Goal: Transaction & Acquisition: Purchase product/service

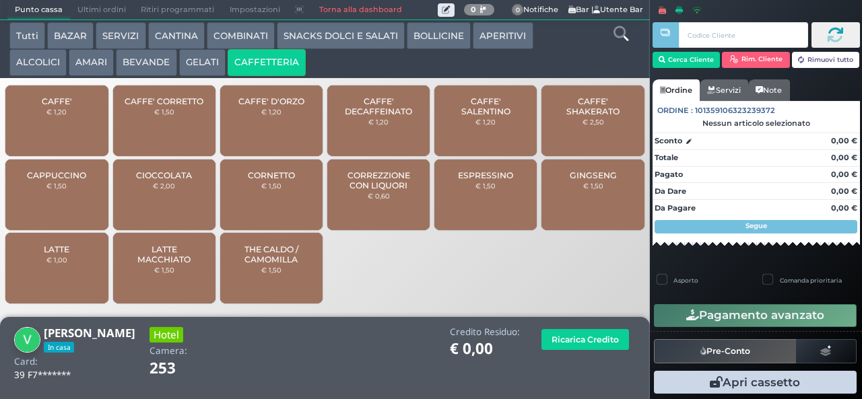
click at [69, 106] on span "CAFFE'" at bounding box center [57, 101] width 30 height 10
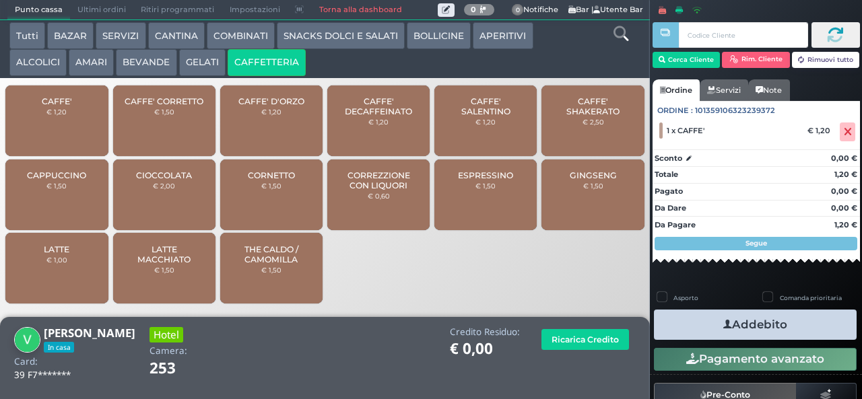
click at [723, 324] on icon "button" at bounding box center [727, 325] width 9 height 14
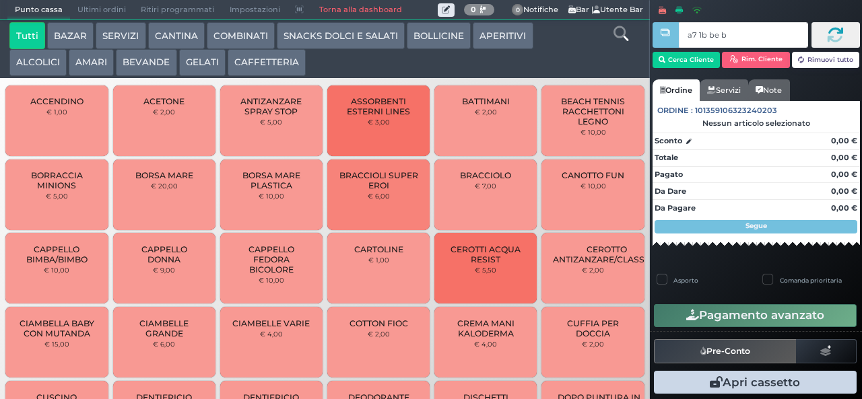
type input "a7 1b be b9"
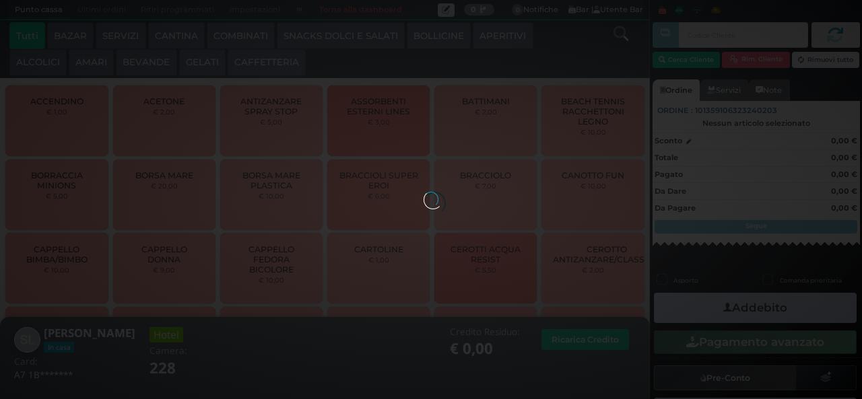
click at [424, 192] on div at bounding box center [431, 199] width 15 height 15
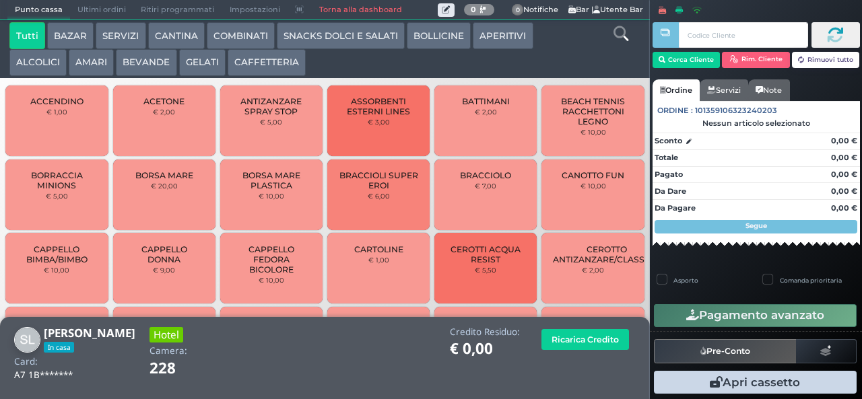
click at [261, 64] on button "CAFFETTERIA" at bounding box center [267, 62] width 78 height 27
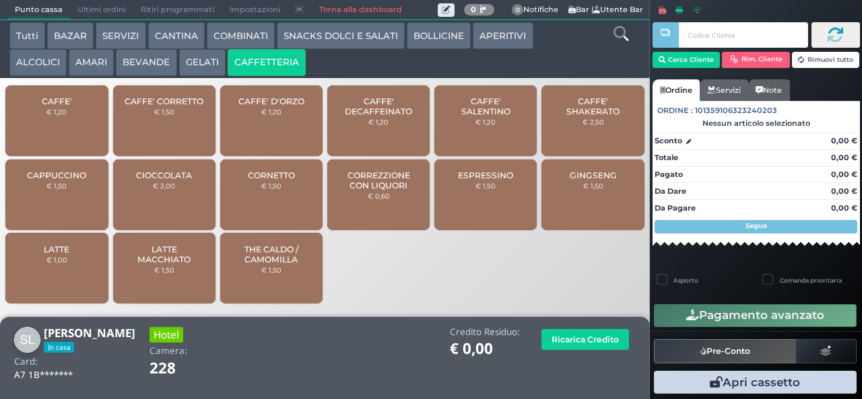
click at [90, 125] on div "CAFFE' € 1,20" at bounding box center [56, 121] width 102 height 71
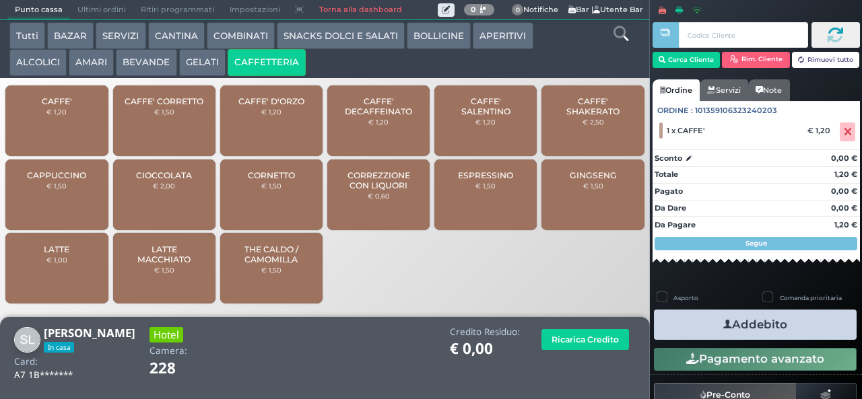
click at [739, 329] on button "Addebito" at bounding box center [755, 325] width 203 height 30
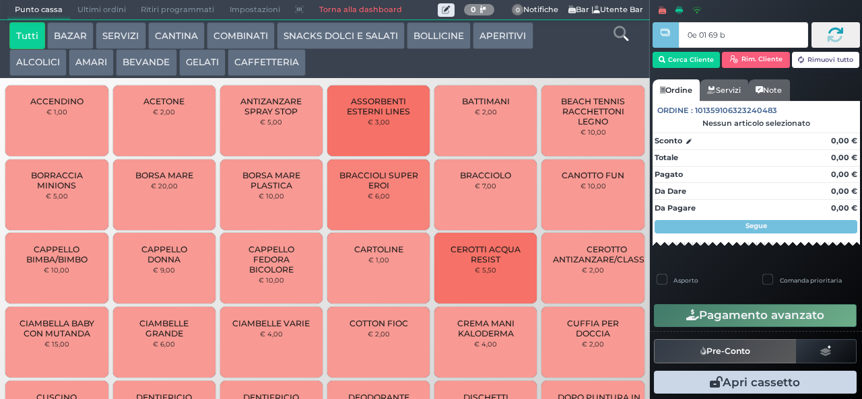
type input "0e 01 69 b9"
click at [271, 65] on button "CAFFETTERIA" at bounding box center [267, 62] width 78 height 27
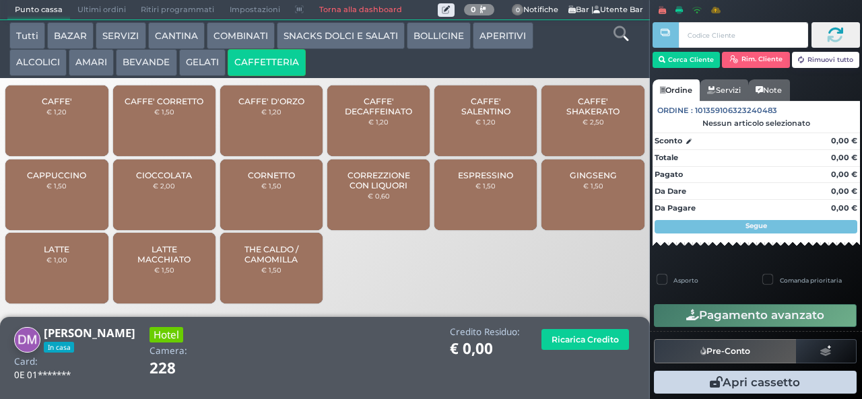
click at [68, 106] on span "CAFFE'" at bounding box center [57, 101] width 30 height 10
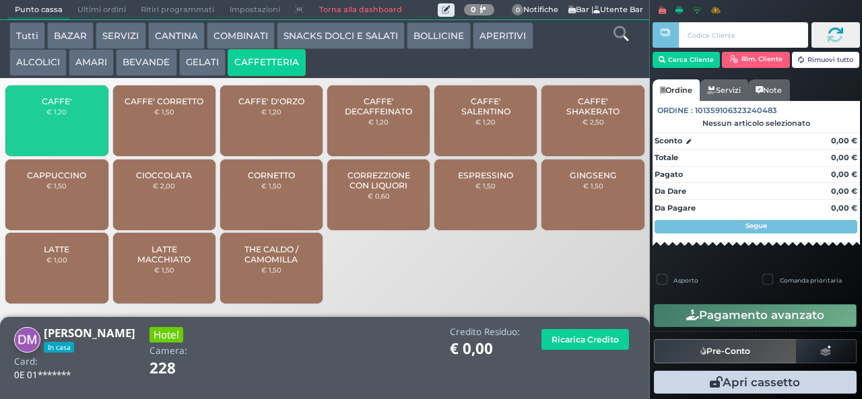
click at [83, 117] on div "CAFFE' € 1,20" at bounding box center [56, 121] width 102 height 71
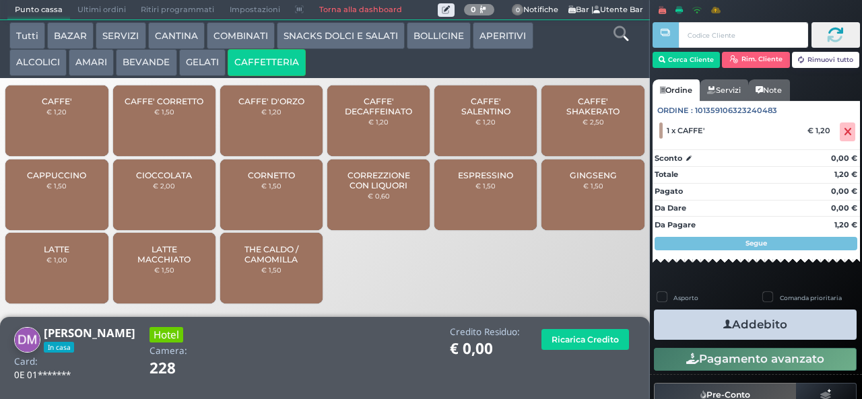
click at [93, 108] on div "CAFFE' € 1,20" at bounding box center [56, 121] width 102 height 71
click at [724, 318] on icon "button" at bounding box center [727, 325] width 9 height 14
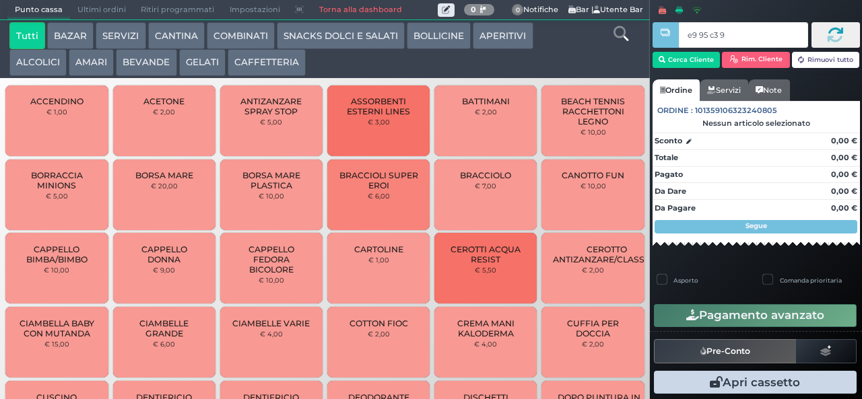
type input "e9 95 c3 94"
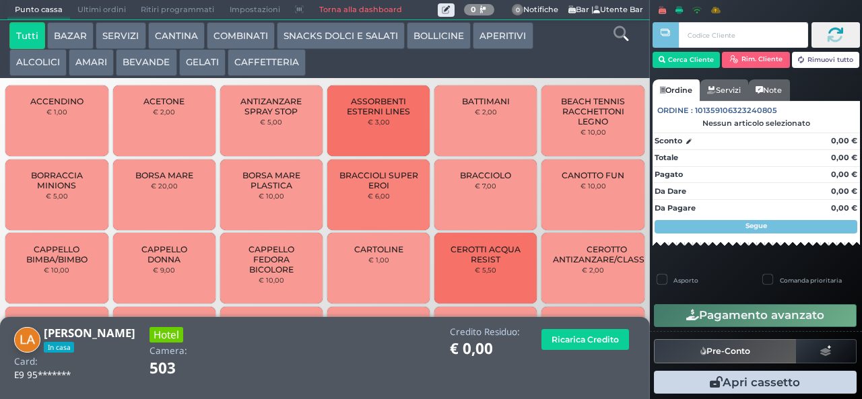
click at [156, 60] on button "BEVANDE" at bounding box center [146, 62] width 61 height 27
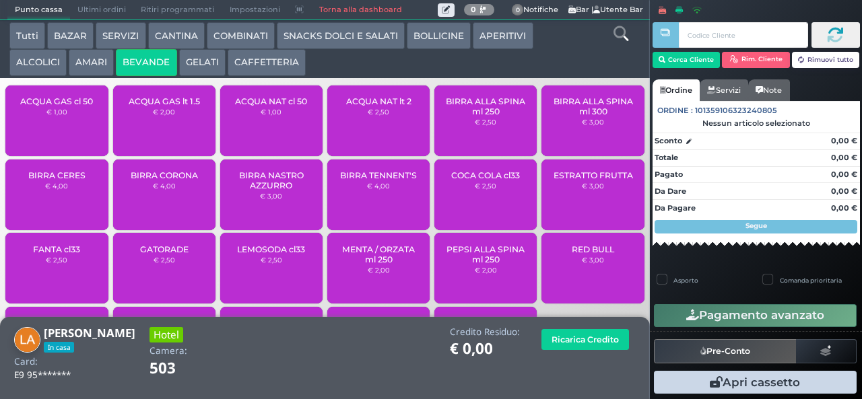
click at [77, 106] on span "ACQUA GAS cl 50" at bounding box center [56, 101] width 73 height 10
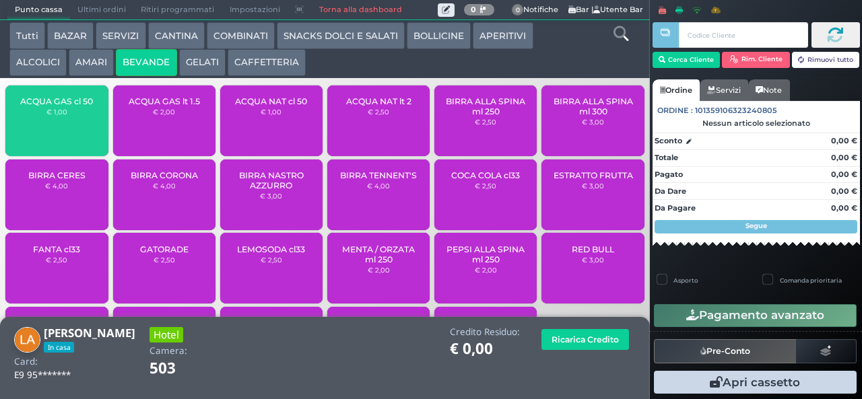
click at [82, 106] on span "ACQUA GAS cl 50" at bounding box center [56, 101] width 73 height 10
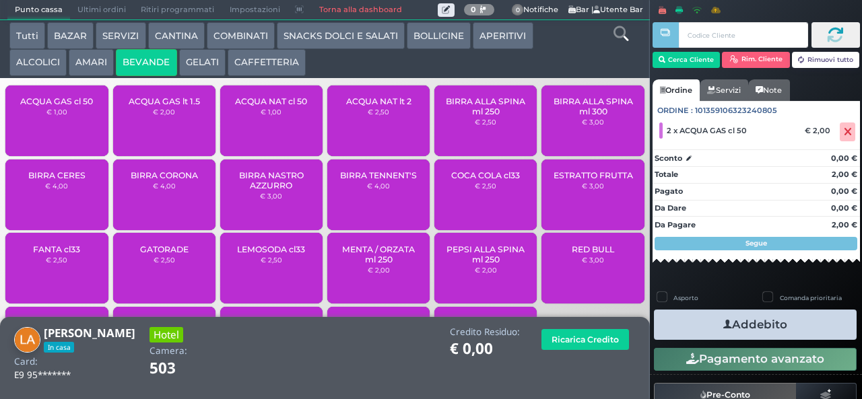
click at [723, 324] on icon "button" at bounding box center [727, 325] width 9 height 14
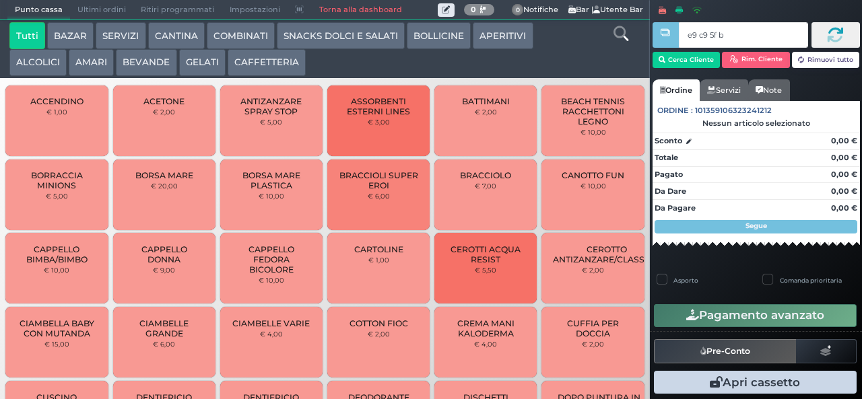
type input "e9 c9 5f bb"
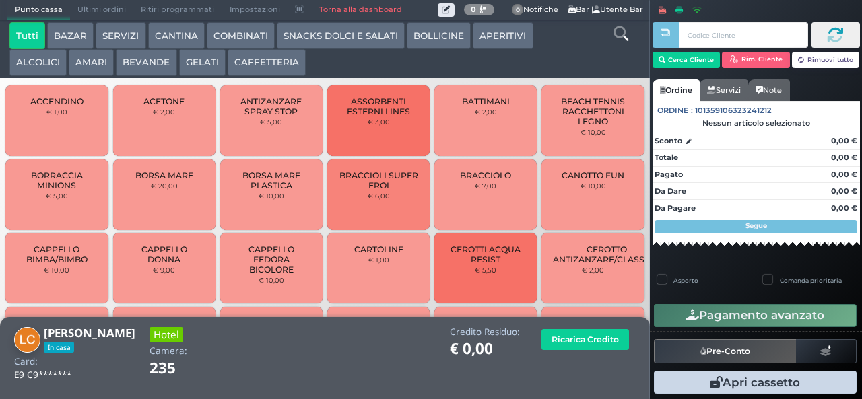
click at [145, 67] on button "BEVANDE" at bounding box center [146, 62] width 61 height 27
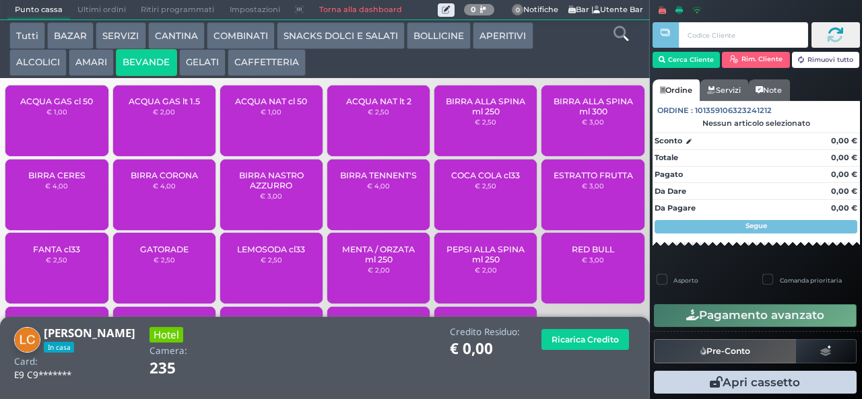
click at [287, 106] on span "ACQUA NAT cl 50" at bounding box center [271, 101] width 72 height 10
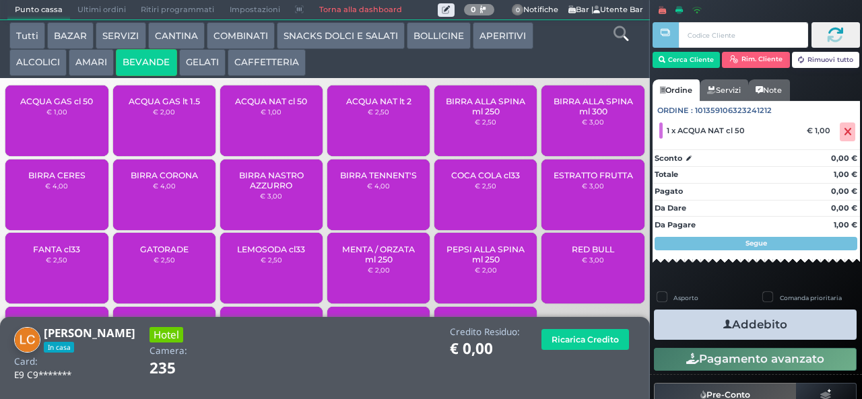
click at [723, 324] on icon "button" at bounding box center [727, 325] width 9 height 14
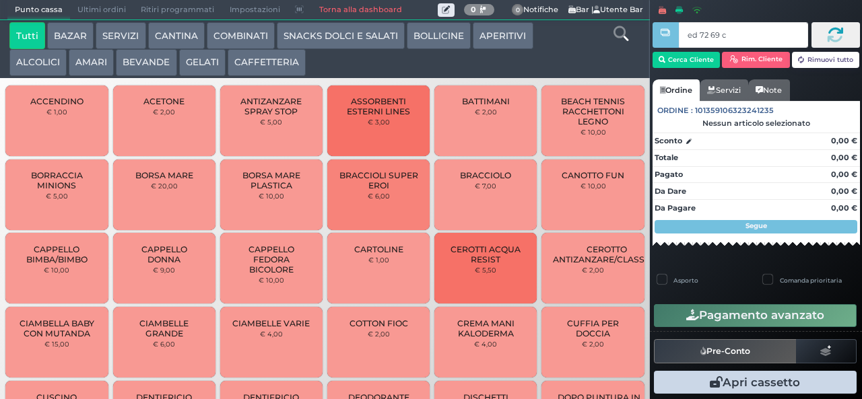
type input "ed 72 69 c3"
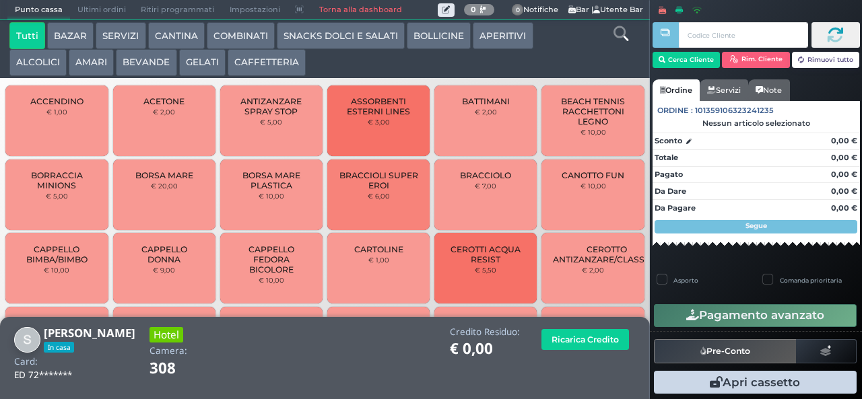
click at [265, 62] on button "CAFFETTERIA" at bounding box center [267, 62] width 78 height 27
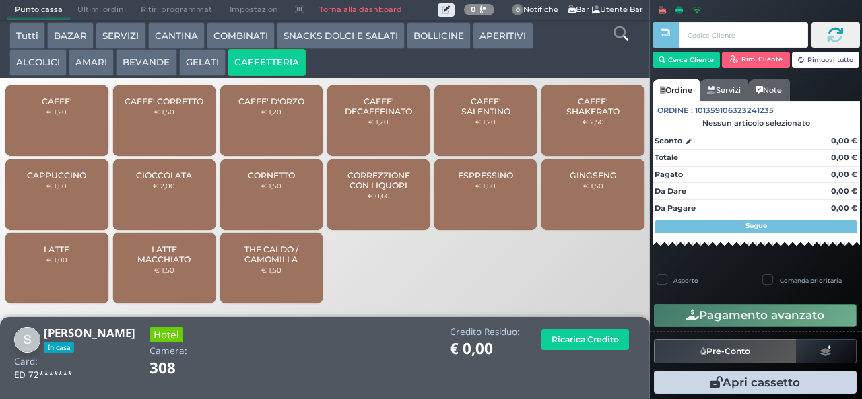
click at [92, 118] on div "CAFFE' € 1,20" at bounding box center [56, 121] width 102 height 71
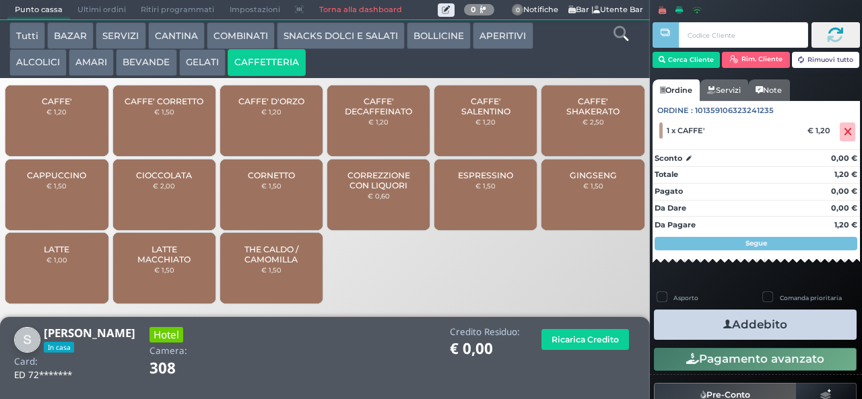
click at [747, 324] on button "Addebito" at bounding box center [755, 325] width 203 height 30
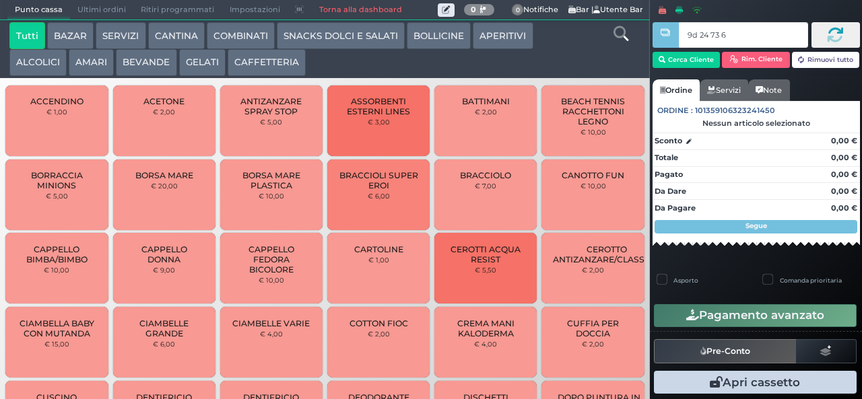
type input "9d 24 73 67"
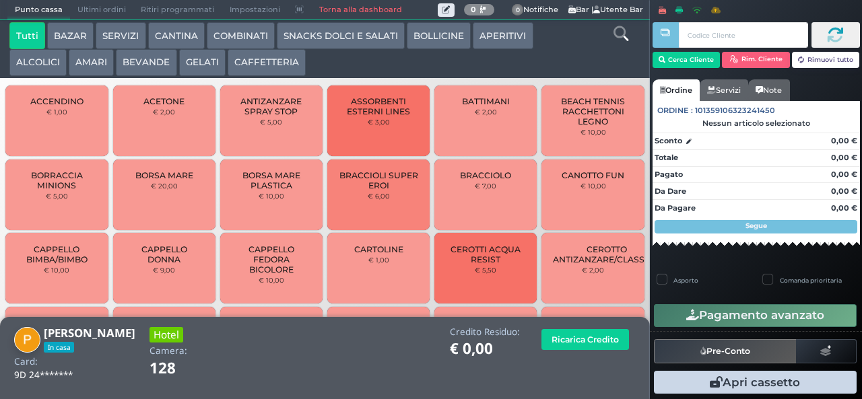
click at [266, 62] on button "CAFFETTERIA" at bounding box center [267, 62] width 78 height 27
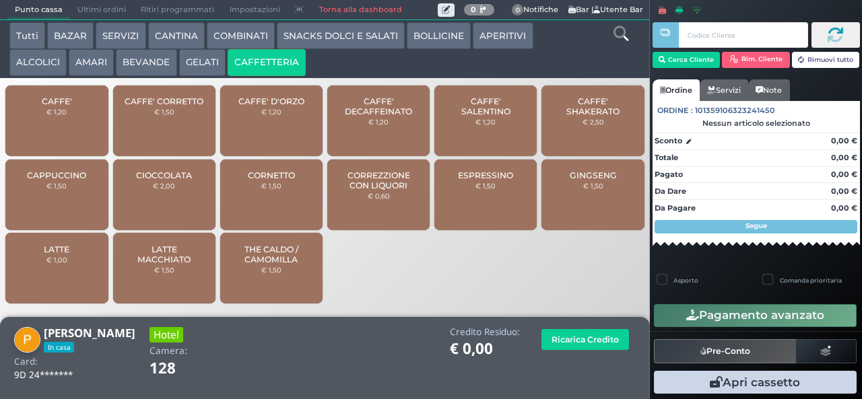
click at [67, 106] on span "CAFFE'" at bounding box center [57, 101] width 30 height 10
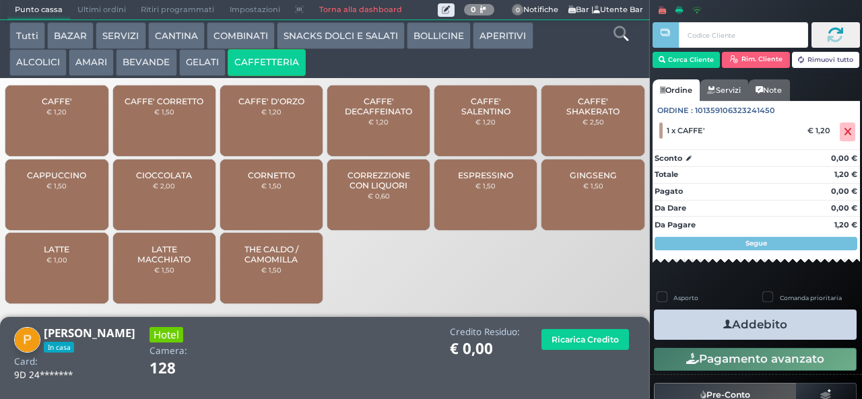
click at [723, 324] on icon "button" at bounding box center [727, 325] width 9 height 14
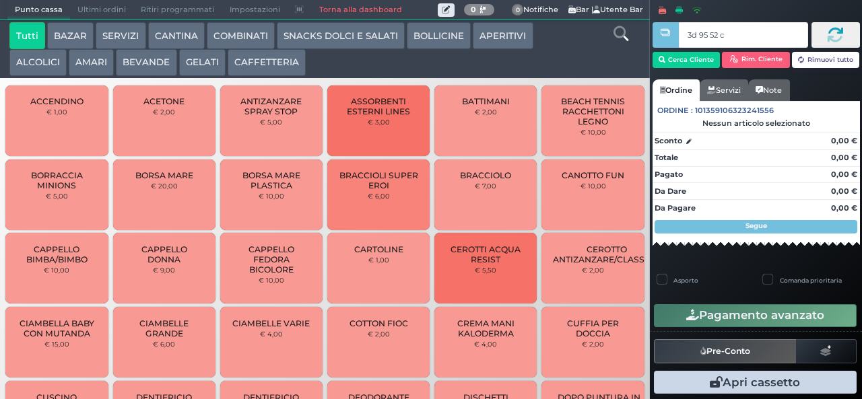
type input "3d 95 52 c3"
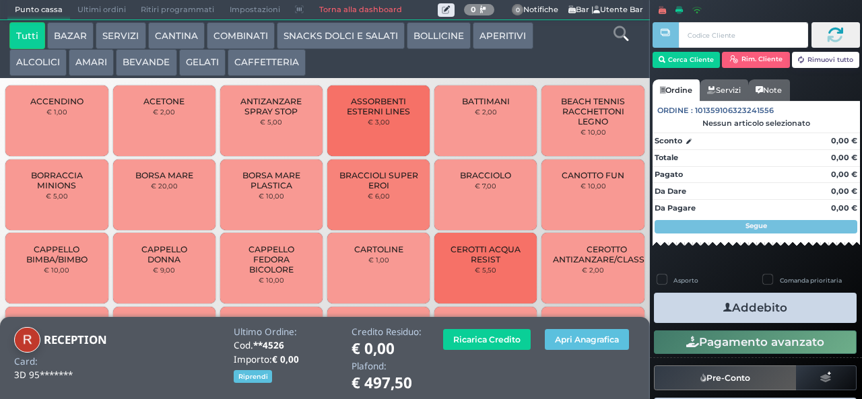
click at [261, 62] on button "CAFFETTERIA" at bounding box center [267, 62] width 78 height 27
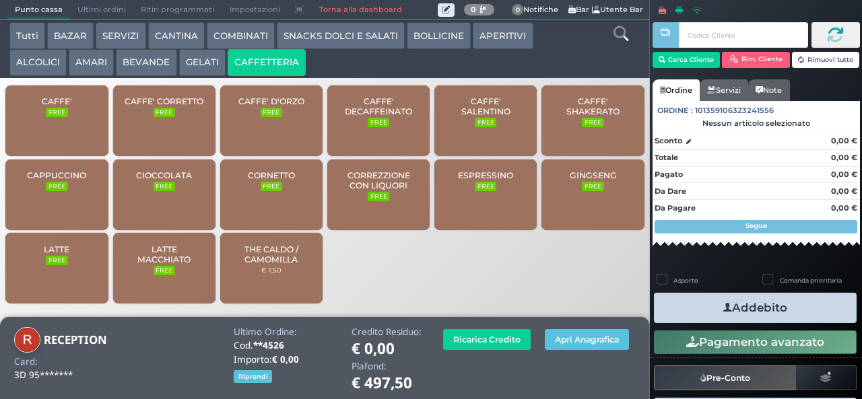
click at [88, 121] on div "CAFFE' FREE" at bounding box center [56, 121] width 102 height 71
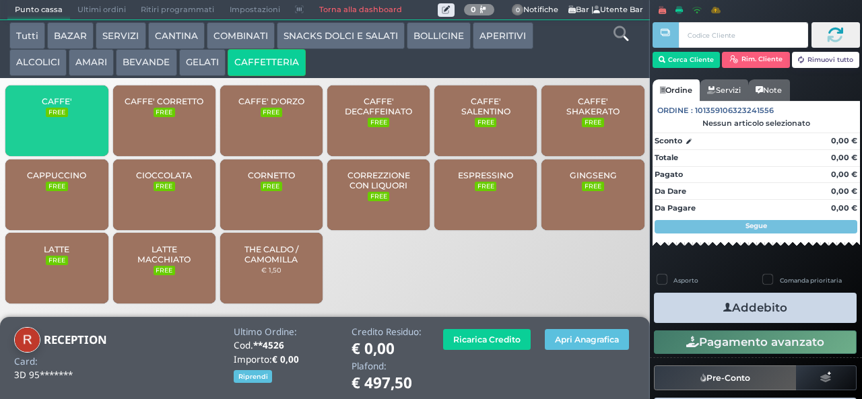
click at [65, 106] on span "CAFFE'" at bounding box center [57, 101] width 30 height 10
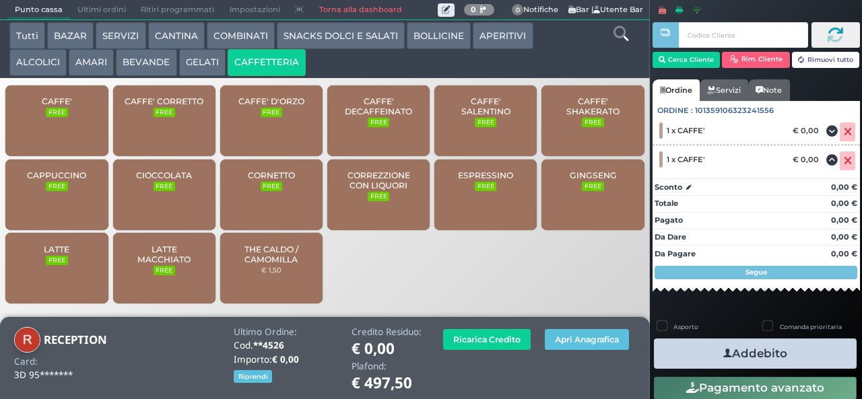
click at [723, 353] on icon "button" at bounding box center [727, 354] width 9 height 14
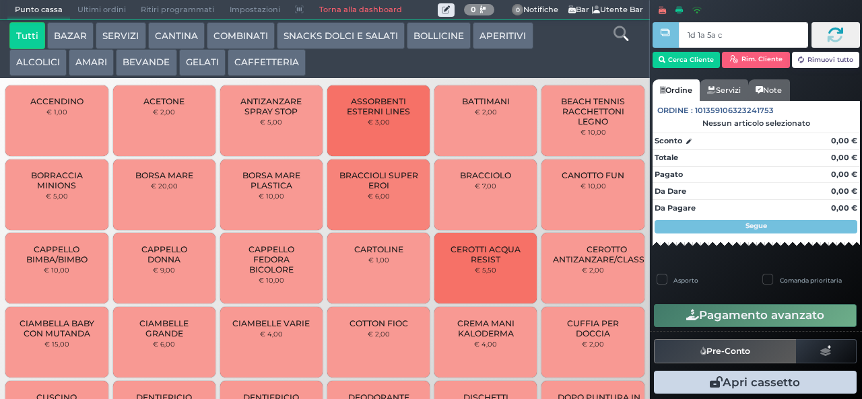
type input "1d 1a 5a c3"
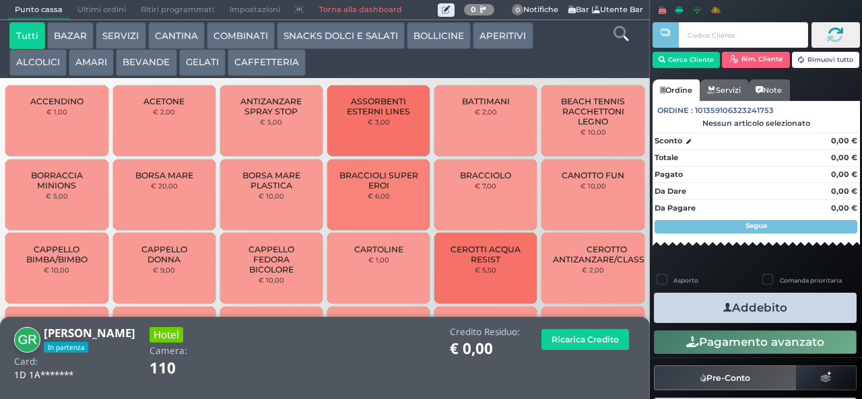
click at [150, 73] on button "BEVANDE" at bounding box center [146, 62] width 61 height 27
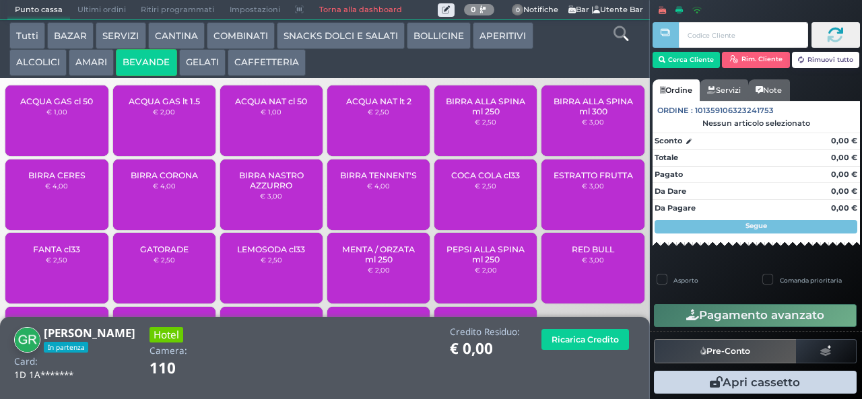
click at [73, 106] on span "ACQUA GAS cl 50" at bounding box center [56, 101] width 73 height 10
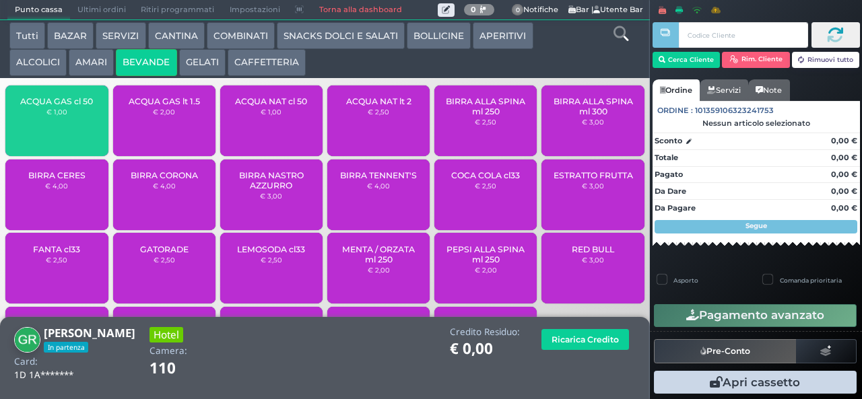
click at [62, 106] on span "ACQUA GAS cl 50" at bounding box center [56, 101] width 73 height 10
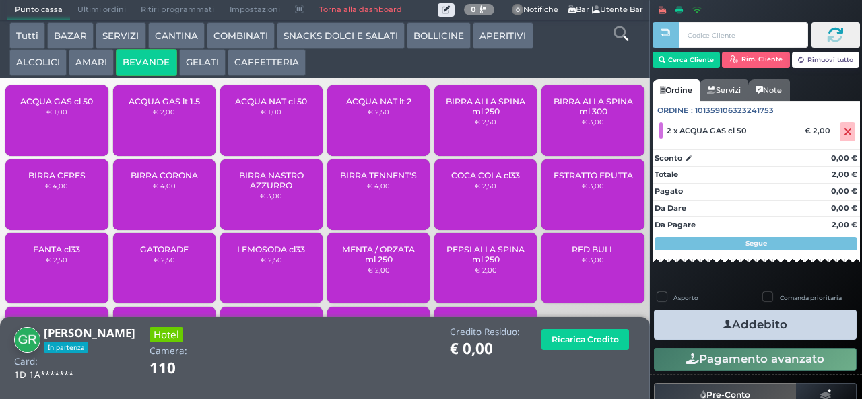
click at [743, 331] on button "Addebito" at bounding box center [755, 325] width 203 height 30
